Goal: Task Accomplishment & Management: Manage account settings

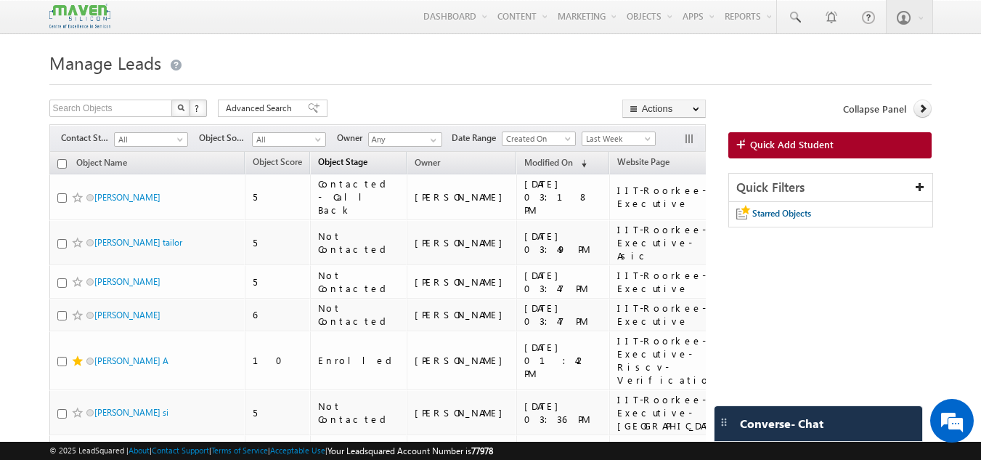
scroll to position [73, 0]
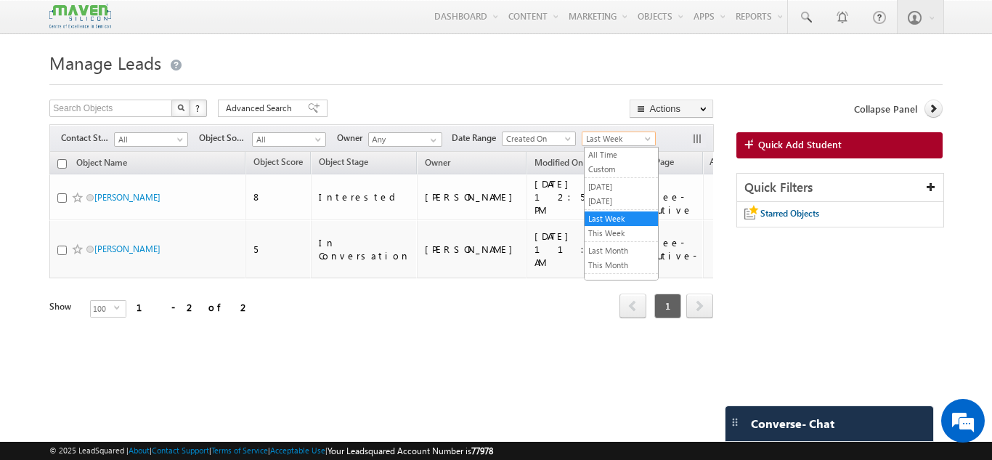
click at [622, 135] on span "Last Week" at bounding box center [616, 138] width 69 height 13
click at [604, 266] on link "This Month" at bounding box center [620, 264] width 73 height 13
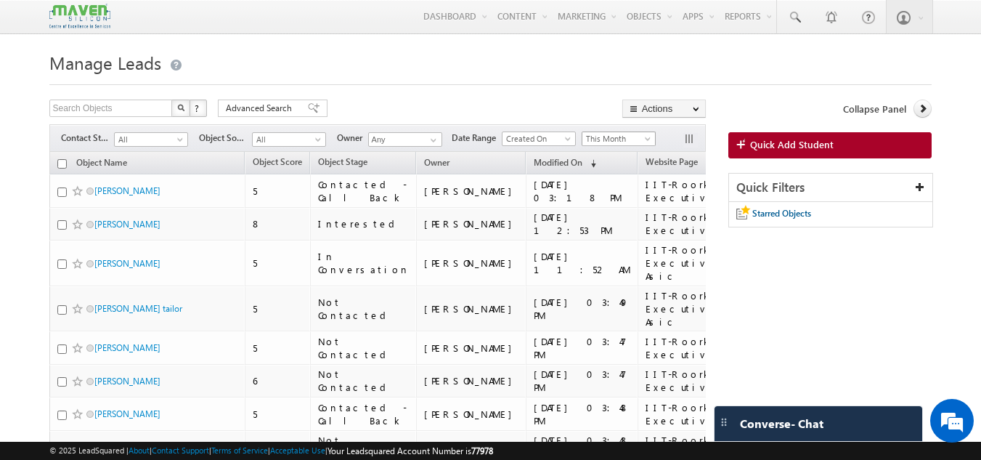
click at [614, 136] on span "This Month" at bounding box center [616, 138] width 69 height 13
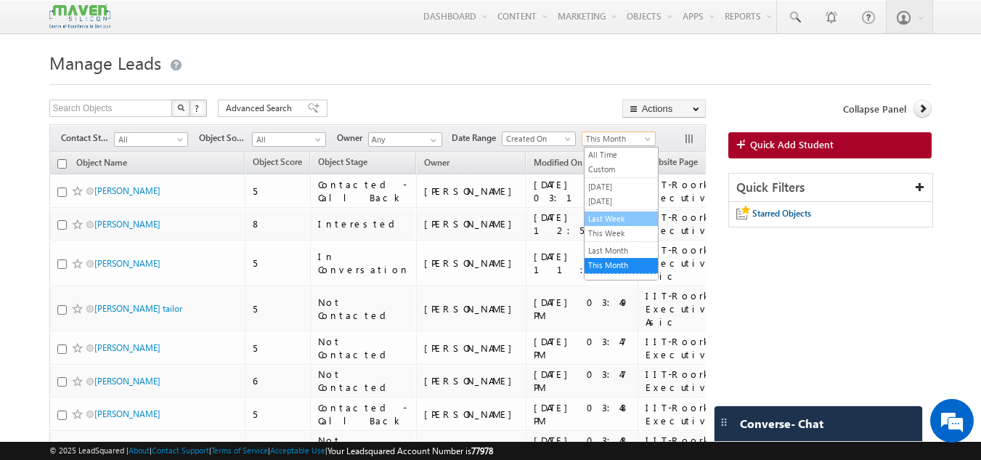
click at [611, 219] on link "Last Week" at bounding box center [620, 218] width 73 height 13
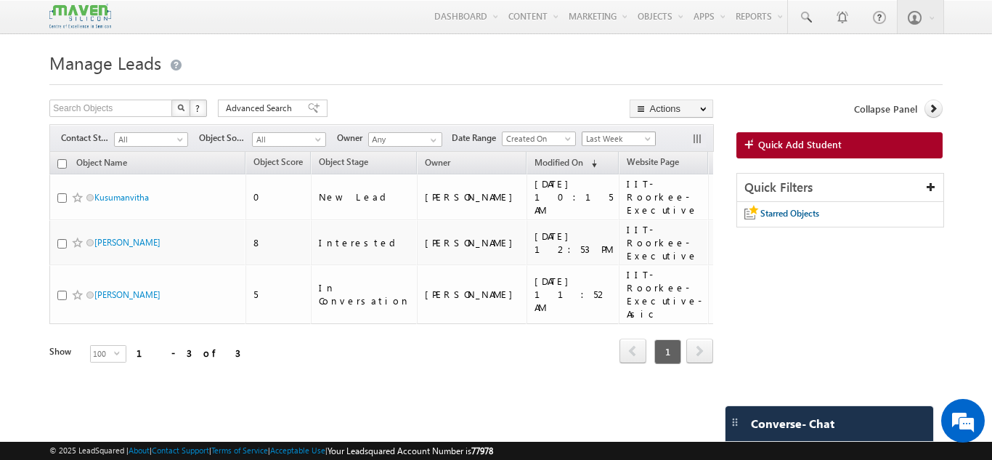
click at [629, 142] on span "Last Week" at bounding box center [616, 138] width 69 height 13
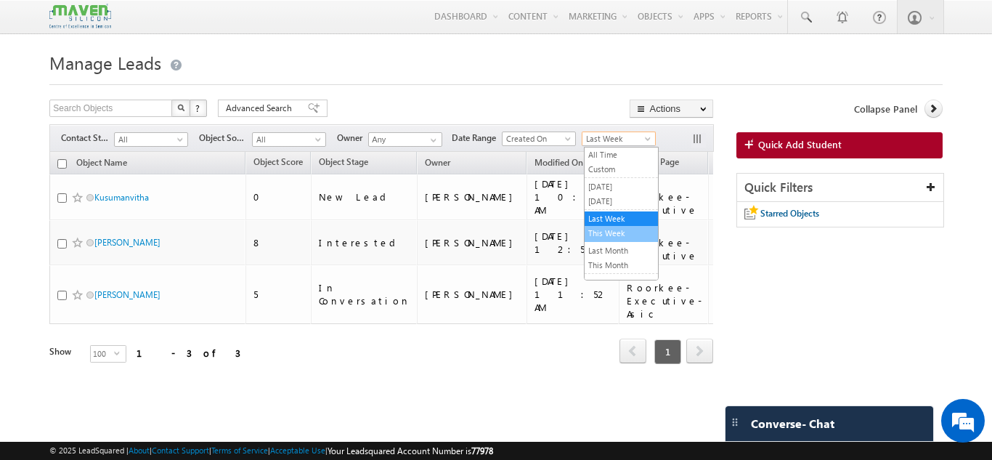
click at [611, 233] on link "This Week" at bounding box center [620, 232] width 73 height 13
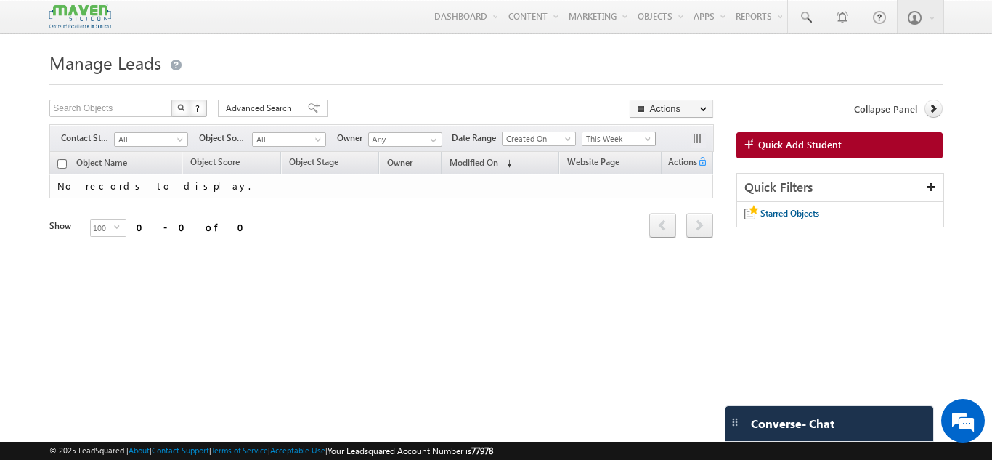
click at [626, 138] on span "This Week" at bounding box center [616, 138] width 69 height 13
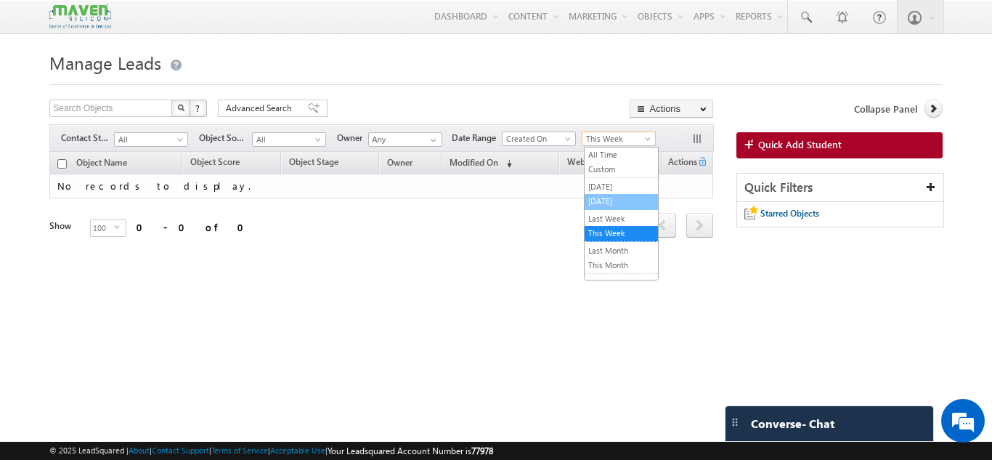
click at [626, 195] on link "[DATE]" at bounding box center [620, 201] width 73 height 13
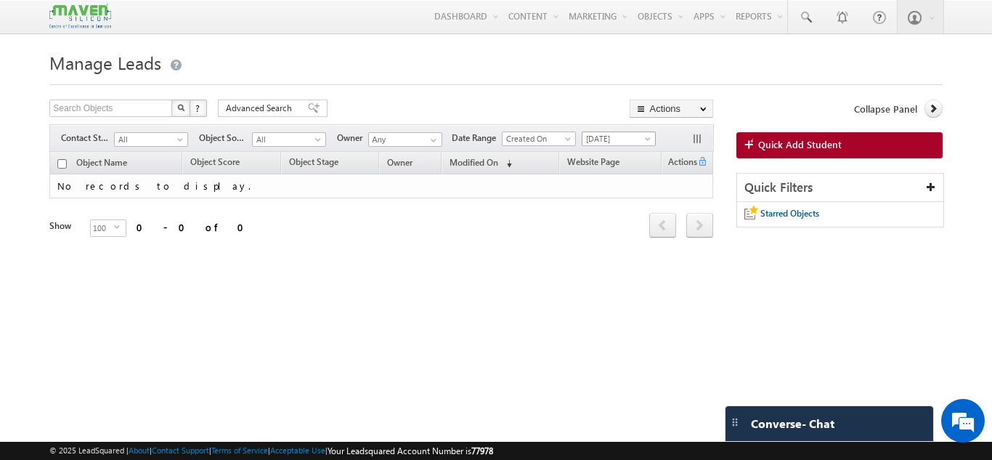
click at [636, 144] on span "[DATE]" at bounding box center [616, 138] width 69 height 13
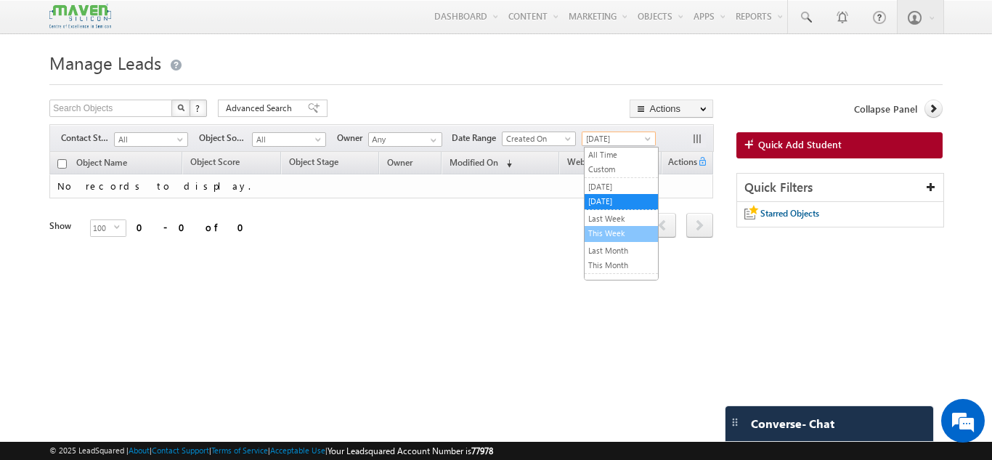
click at [608, 234] on link "This Week" at bounding box center [620, 232] width 73 height 13
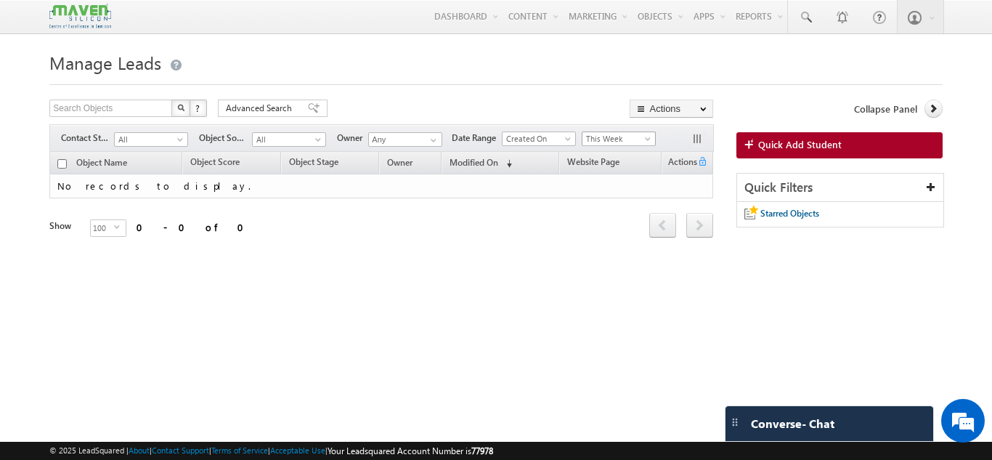
click at [626, 143] on span "This Week" at bounding box center [616, 138] width 69 height 13
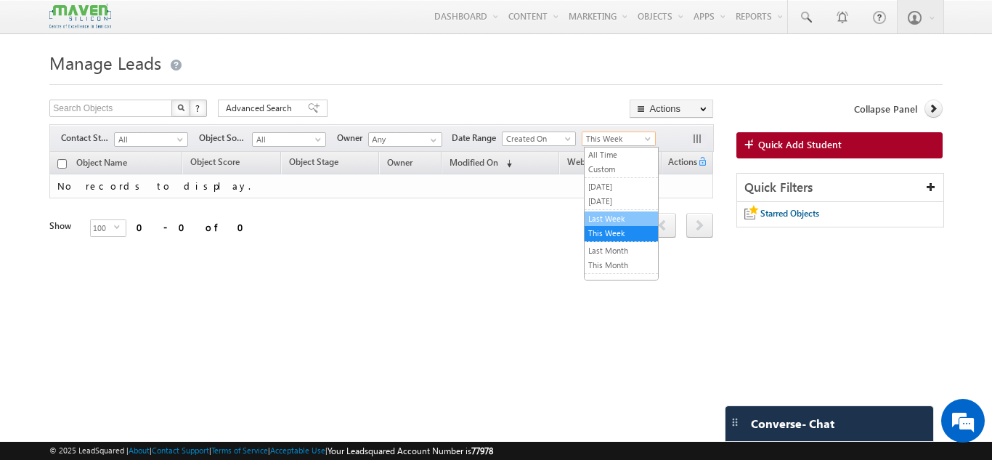
click at [611, 217] on link "Last Week" at bounding box center [620, 218] width 73 height 13
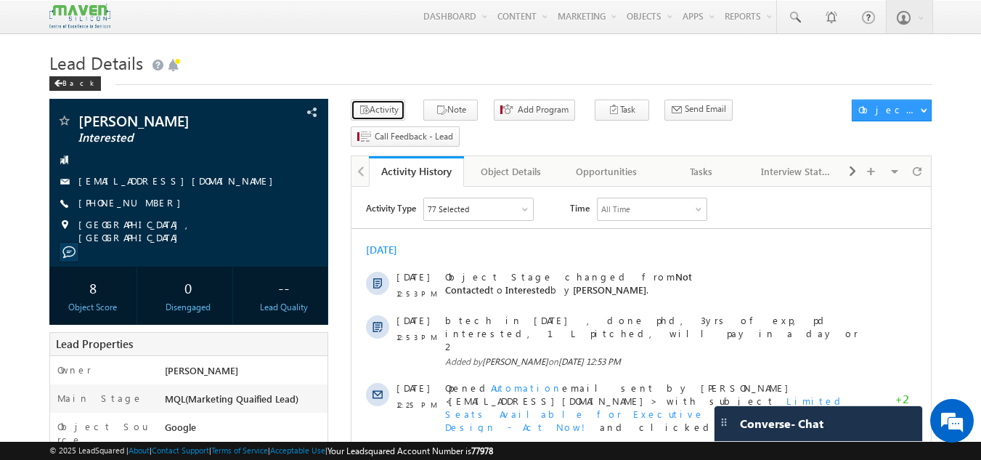
drag, startPoint x: 383, startPoint y: 114, endPoint x: 438, endPoint y: 158, distance: 70.7
click at [383, 114] on button "Activity" at bounding box center [378, 109] width 54 height 21
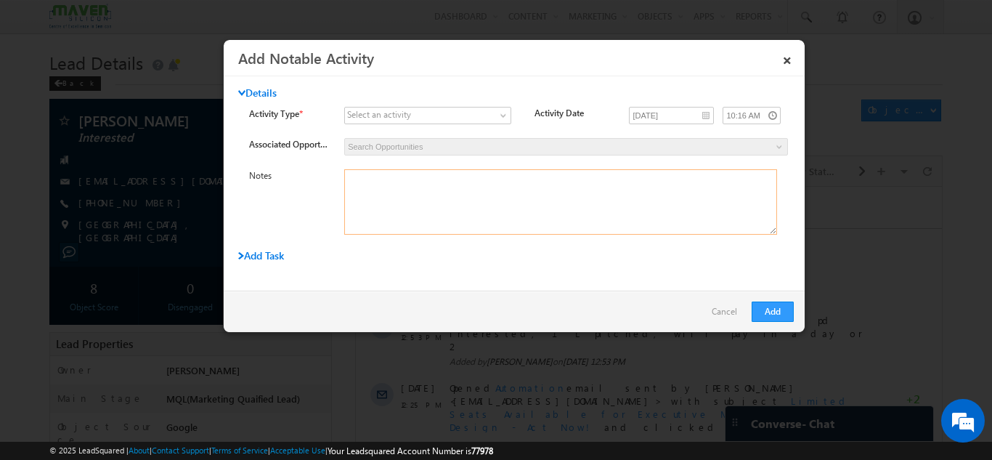
click at [452, 177] on textarea at bounding box center [560, 201] width 433 height 65
type textarea "finding it expensive, will not be proceeding ahead with the program."
click at [767, 317] on button "Add" at bounding box center [772, 311] width 42 height 20
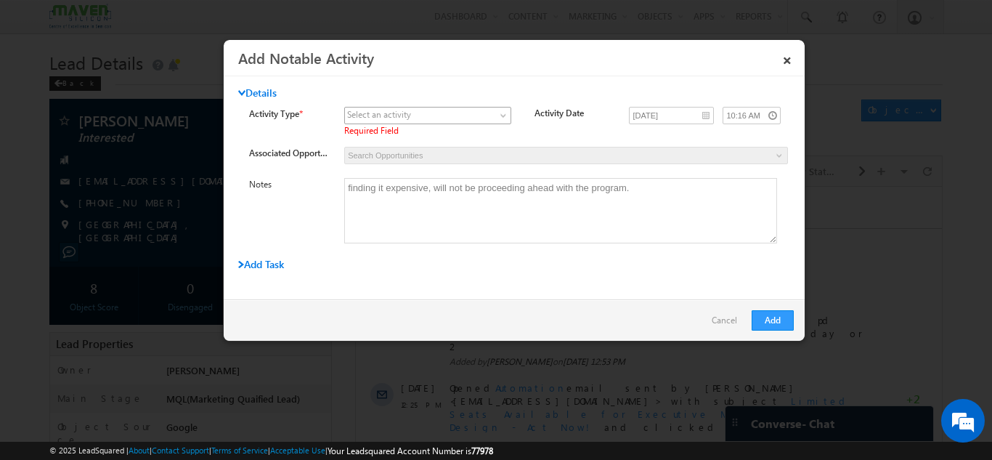
click at [467, 120] on span at bounding box center [419, 115] width 148 height 13
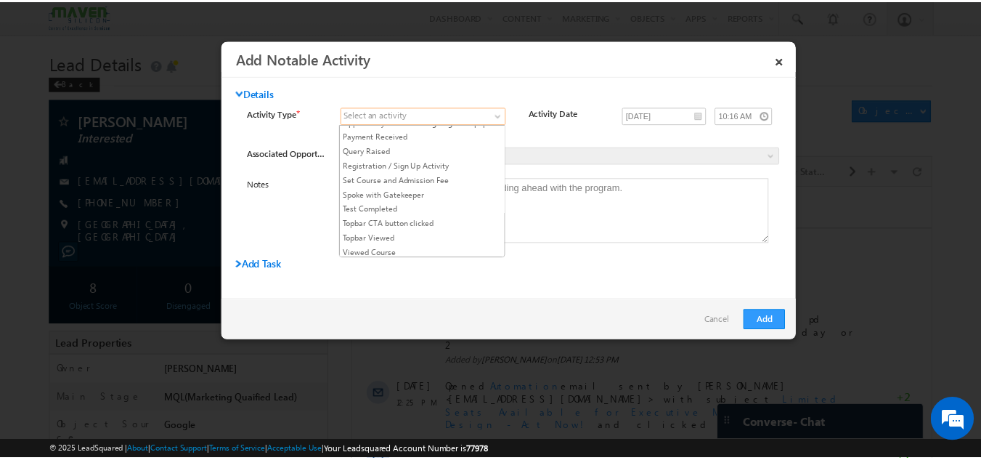
scroll to position [331, 0]
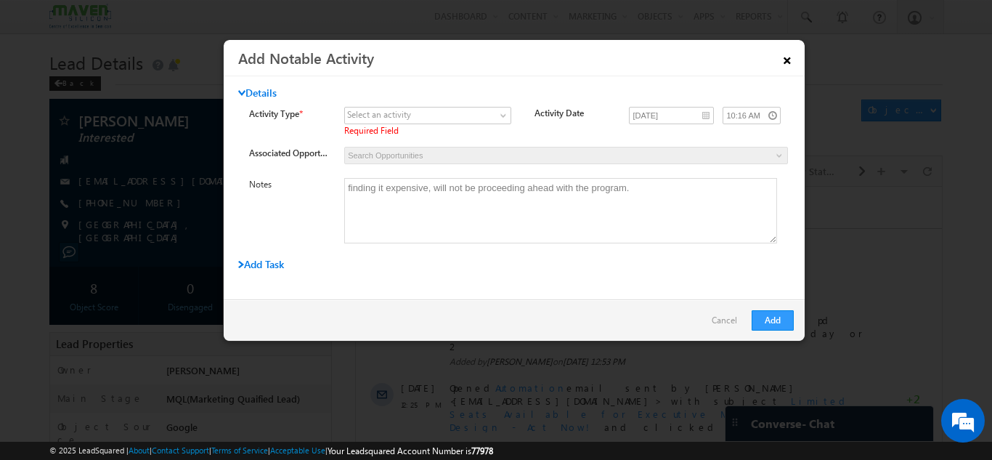
click at [783, 61] on link "×" at bounding box center [787, 57] width 25 height 25
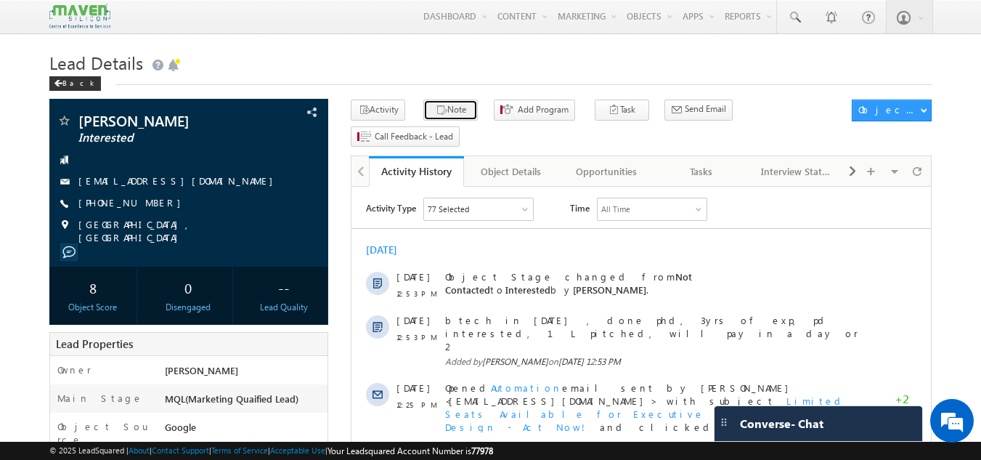
click at [439, 103] on button "Note" at bounding box center [450, 109] width 54 height 21
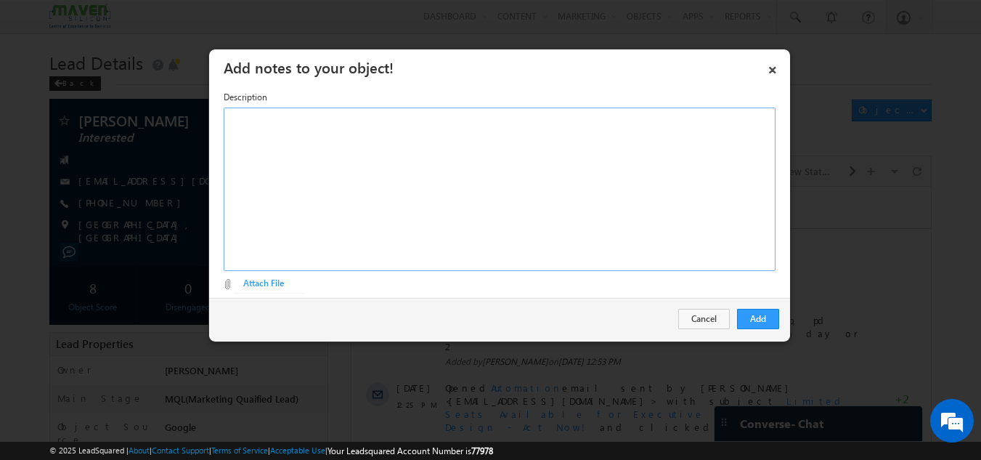
click at [496, 163] on div "Rich Text Editor, Description-inline-editor-div" at bounding box center [500, 188] width 552 height 163
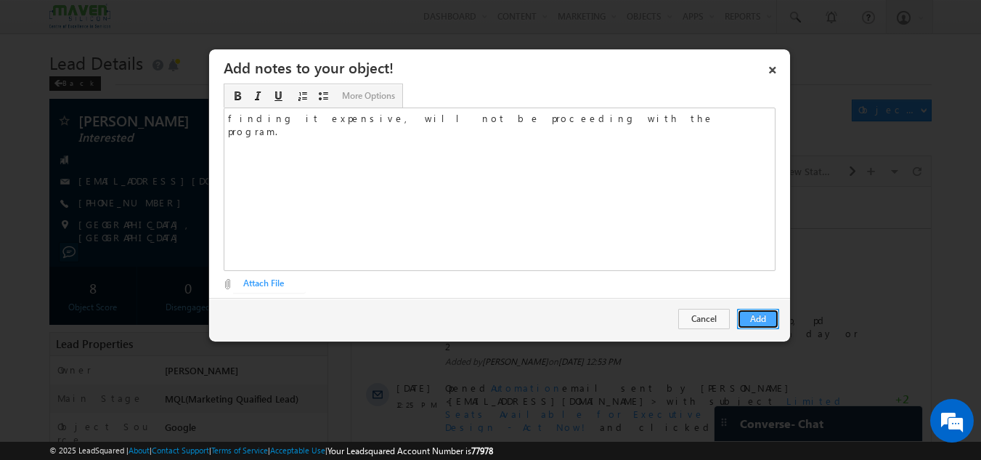
click at [771, 328] on button "Add" at bounding box center [758, 319] width 42 height 20
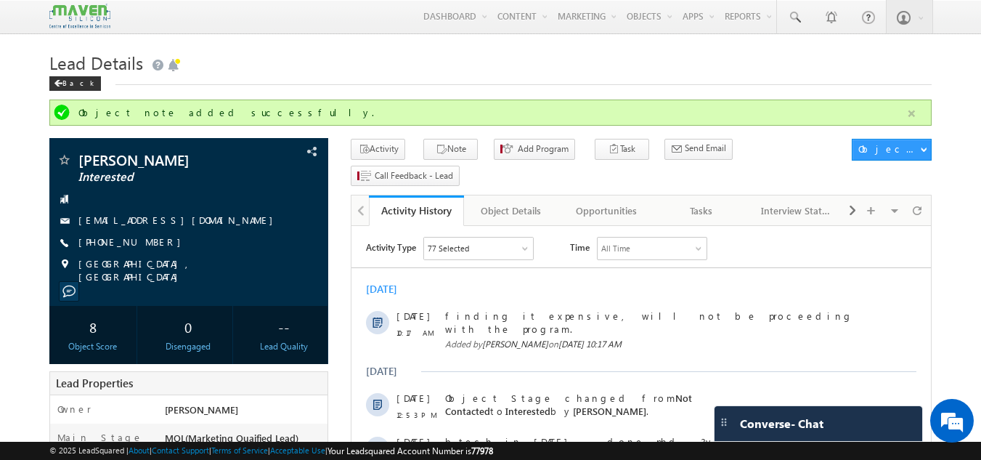
click at [907, 111] on button "button" at bounding box center [911, 114] width 18 height 18
